Goal: Information Seeking & Learning: Learn about a topic

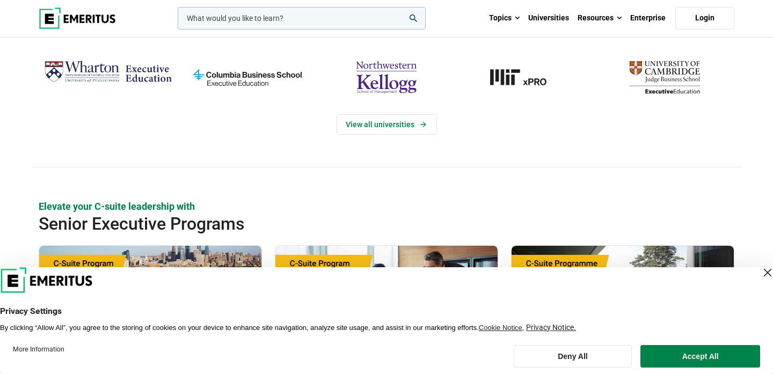
scroll to position [404, 0]
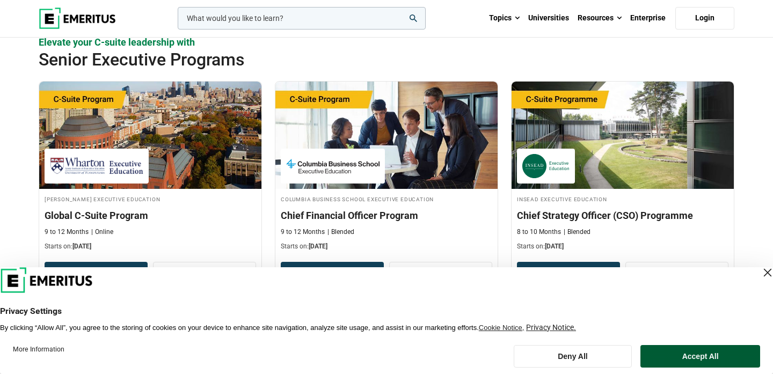
click at [659, 353] on button "Accept All" at bounding box center [701, 356] width 120 height 23
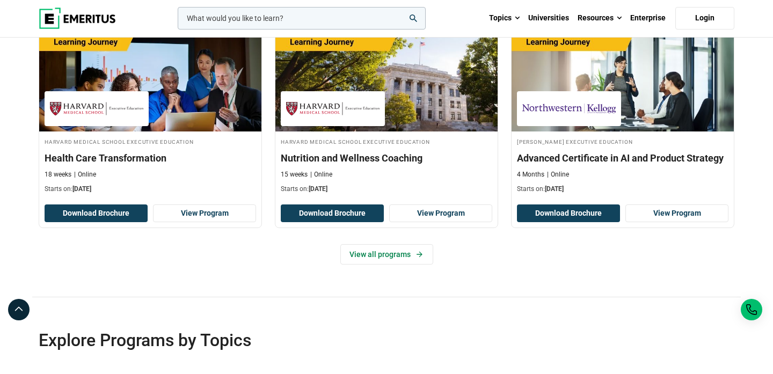
scroll to position [2177, 0]
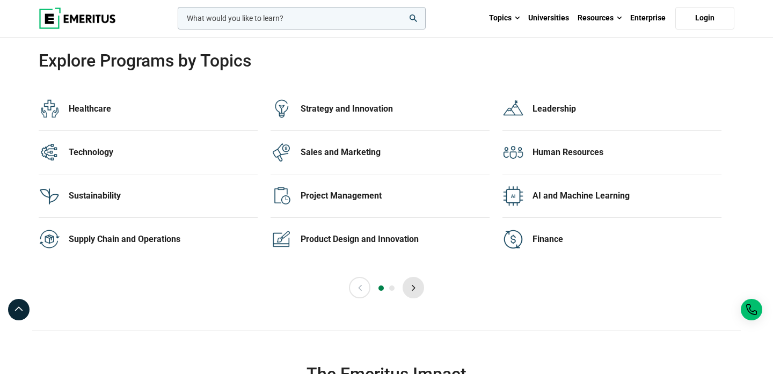
click at [411, 287] on button "Next" at bounding box center [413, 287] width 21 height 21
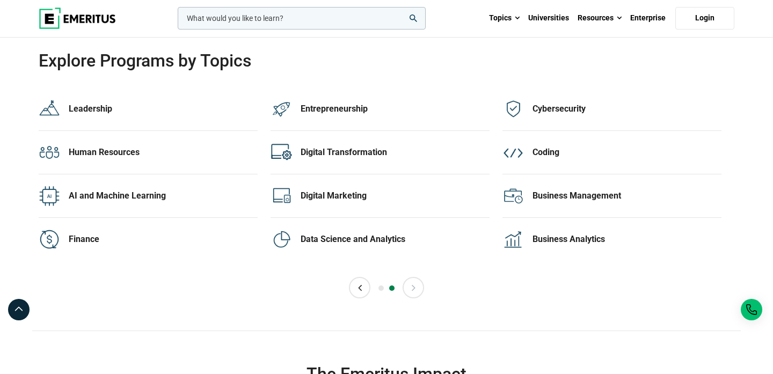
click at [412, 289] on button "Next" at bounding box center [413, 287] width 21 height 21
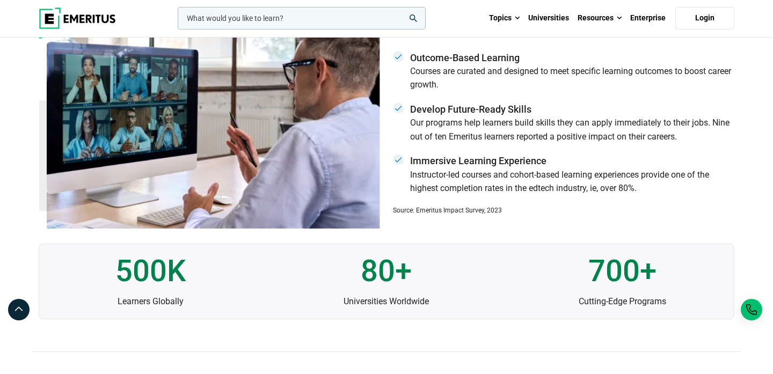
scroll to position [3049, 0]
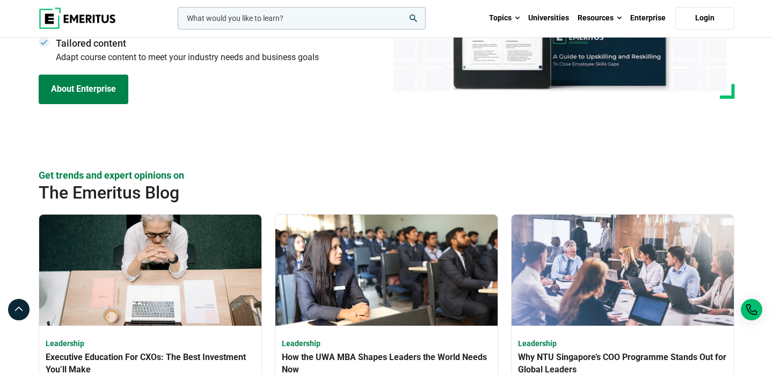
click at [315, 21] on input "woocommerce-product-search-field-0" at bounding box center [302, 18] width 248 height 23
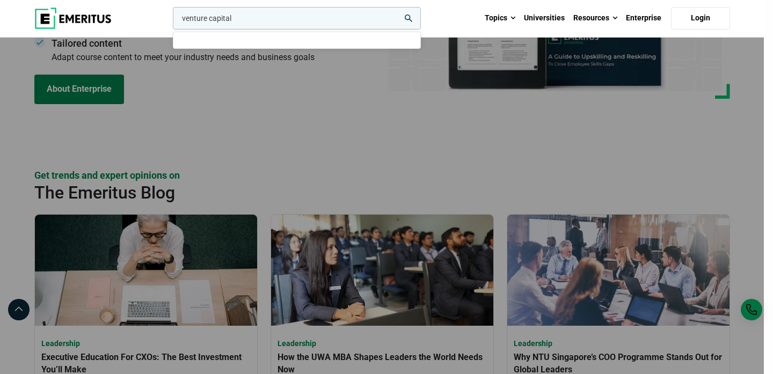
type input "venture capital"
click at [171, 21] on button "search" at bounding box center [171, 21] width 0 height 0
